Goal: Task Accomplishment & Management: Manage account settings

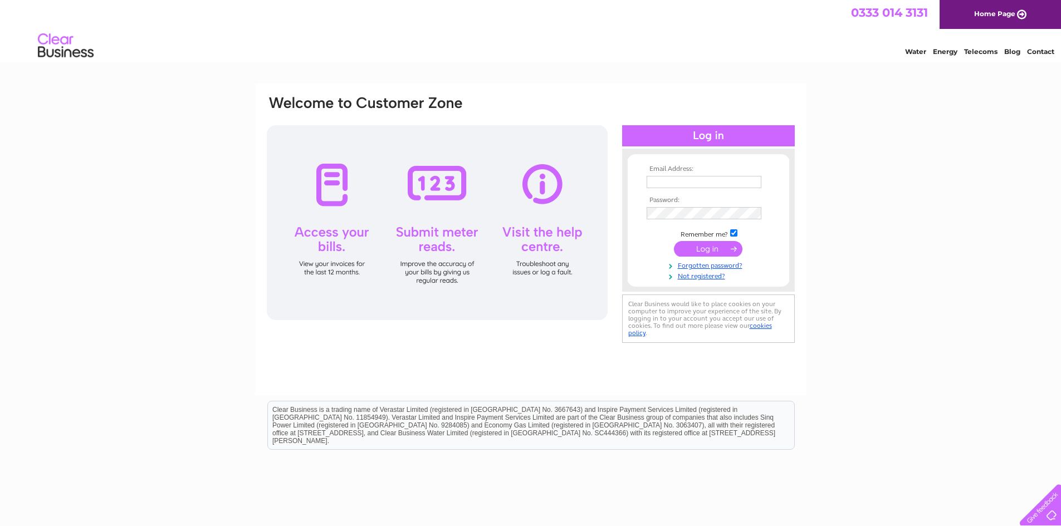
type input "fountainshopltd@live.co.uk"
click at [720, 245] on input "submit" at bounding box center [708, 249] width 68 height 16
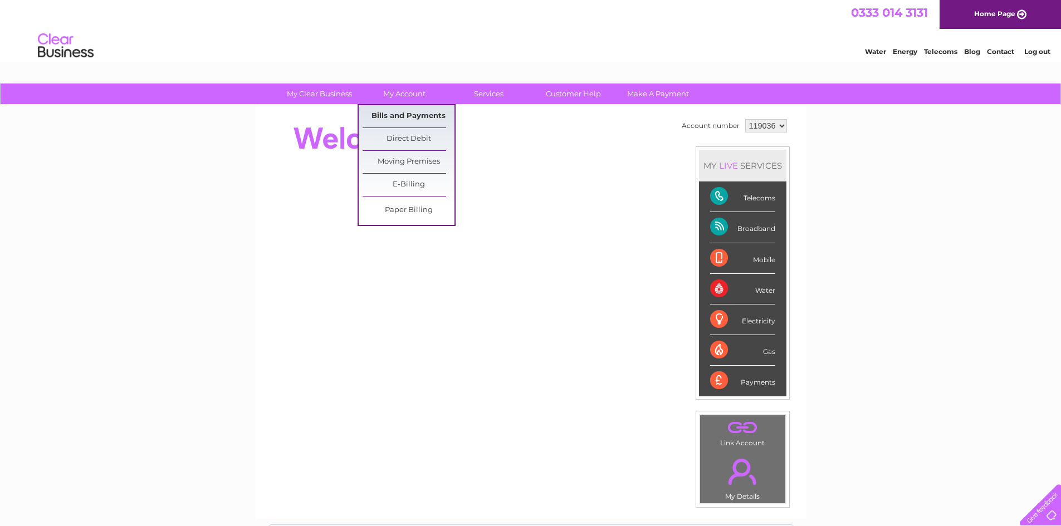
click at [407, 113] on link "Bills and Payments" at bounding box center [408, 116] width 92 height 22
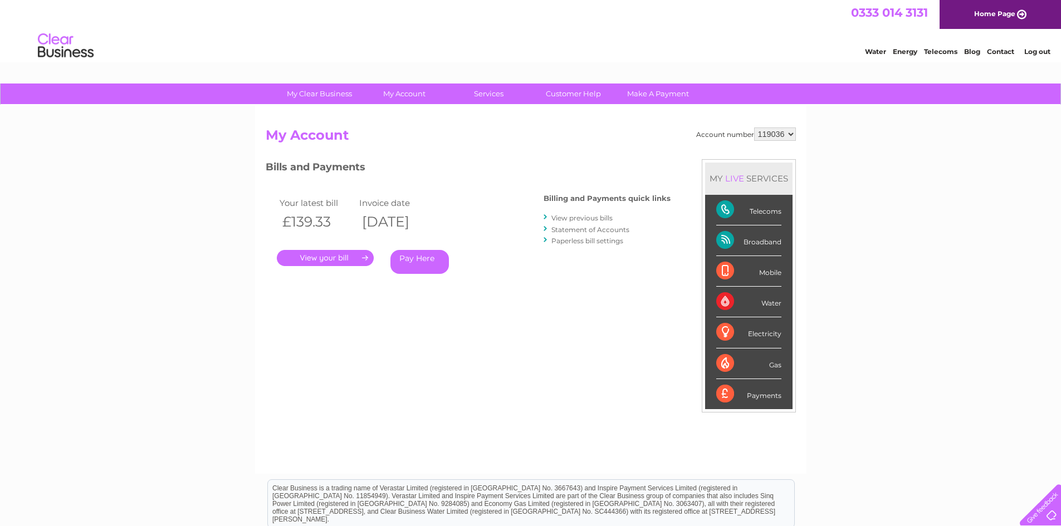
click at [339, 253] on link "." at bounding box center [325, 258] width 97 height 16
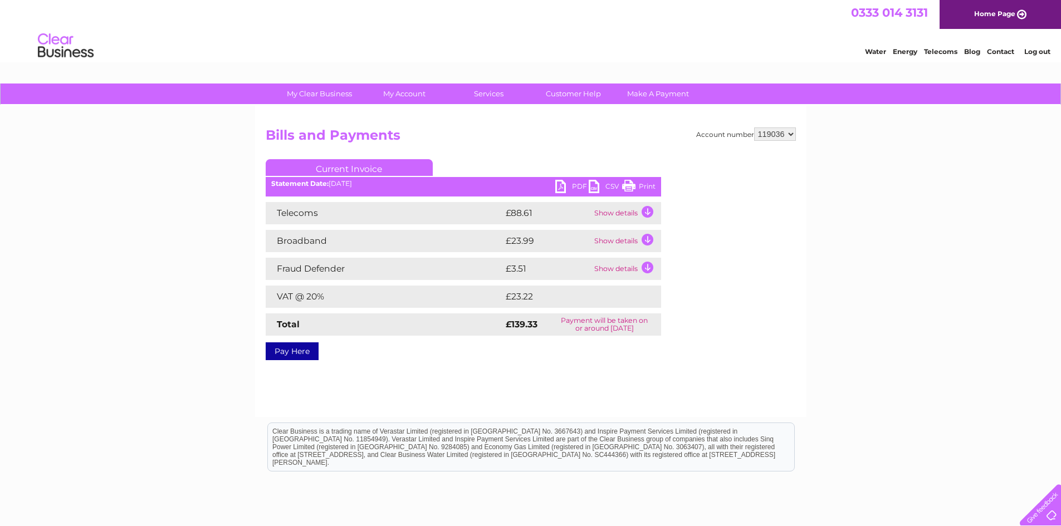
click at [634, 184] on link "Print" at bounding box center [638, 188] width 33 height 16
click at [1042, 52] on link "Log out" at bounding box center [1037, 51] width 26 height 8
